Goal: Task Accomplishment & Management: Manage account settings

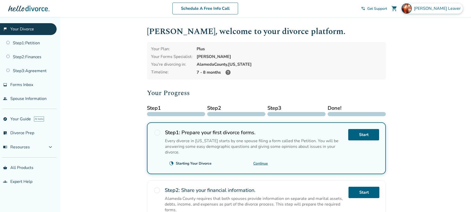
click at [434, 8] on div "[PERSON_NAME]" at bounding box center [431, 8] width 61 height 10
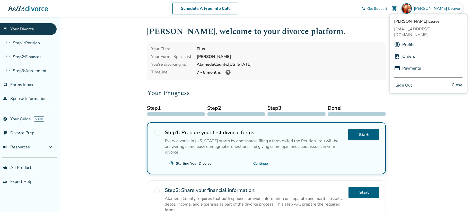
click at [411, 41] on link "Profile" at bounding box center [408, 45] width 12 height 10
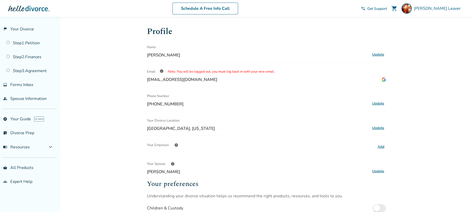
click at [379, 171] on button "Update" at bounding box center [377, 171] width 15 height 7
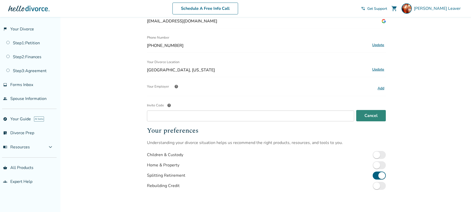
scroll to position [79, 0]
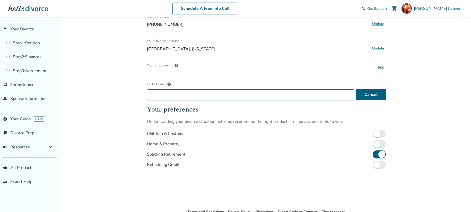
click at [259, 93] on input "Invite Code help" at bounding box center [250, 94] width 207 height 11
click at [169, 83] on span "help" at bounding box center [169, 84] width 4 height 4
click at [169, 89] on input "Invite Code help" at bounding box center [250, 94] width 207 height 11
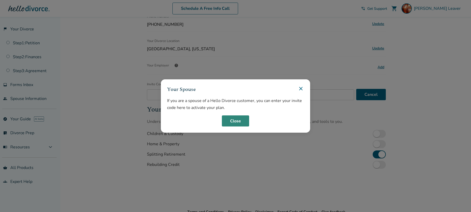
click at [229, 120] on button "Close" at bounding box center [235, 120] width 27 height 11
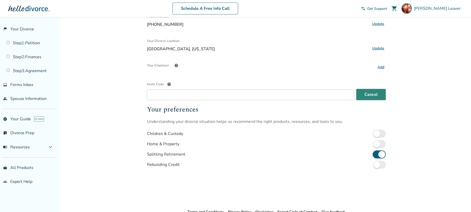
click at [369, 95] on button "Cancel" at bounding box center [371, 94] width 30 height 11
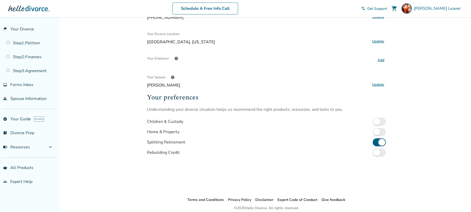
scroll to position [0, 0]
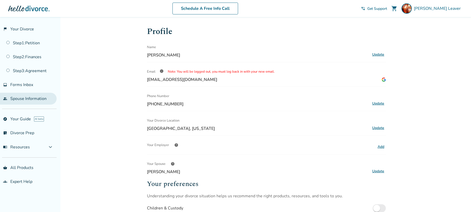
click at [41, 97] on link "people Spouse Information" at bounding box center [28, 99] width 57 height 12
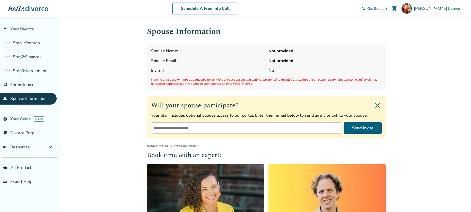
click at [257, 122] on input "email" at bounding box center [246, 127] width 191 height 11
click at [217, 128] on input "email" at bounding box center [246, 127] width 191 height 11
type input "**********"
click at [363, 126] on button "Send Invite" at bounding box center [363, 127] width 38 height 11
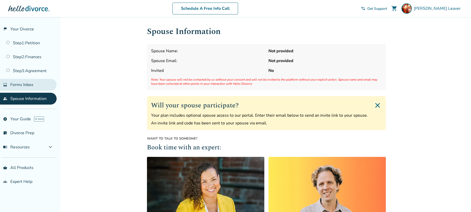
click at [25, 87] on span "Forms Inbox" at bounding box center [21, 85] width 23 height 6
